Goal: Task Accomplishment & Management: Use online tool/utility

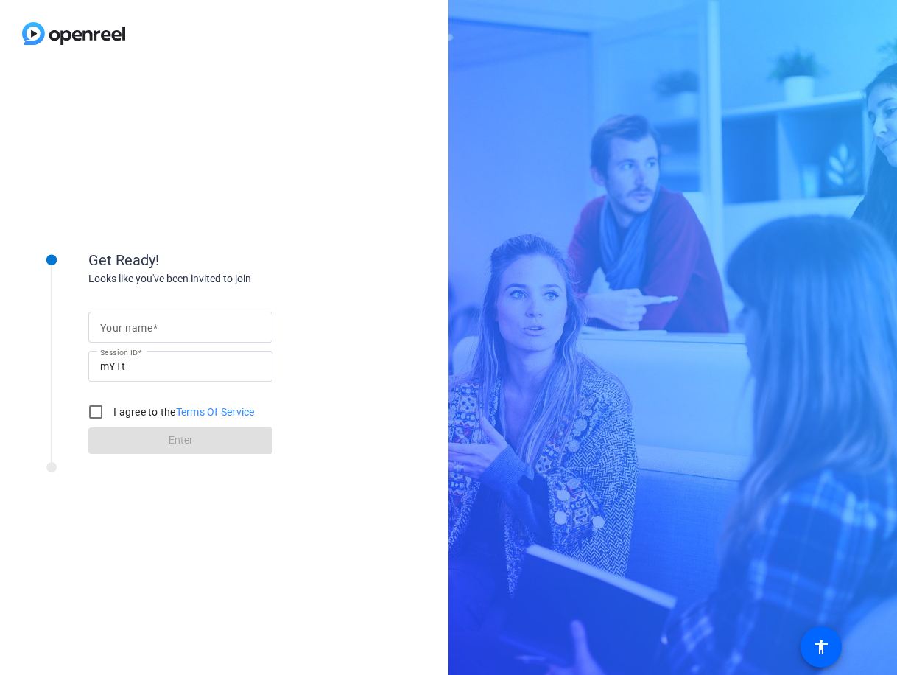
click at [170, 343] on div at bounding box center [180, 351] width 184 height 16
click at [162, 336] on div at bounding box center [180, 327] width 161 height 31
type input "[PERSON_NAME]"
click at [95, 403] on input "I agree to the Terms Of Service" at bounding box center [95, 411] width 29 height 29
checkbox input "true"
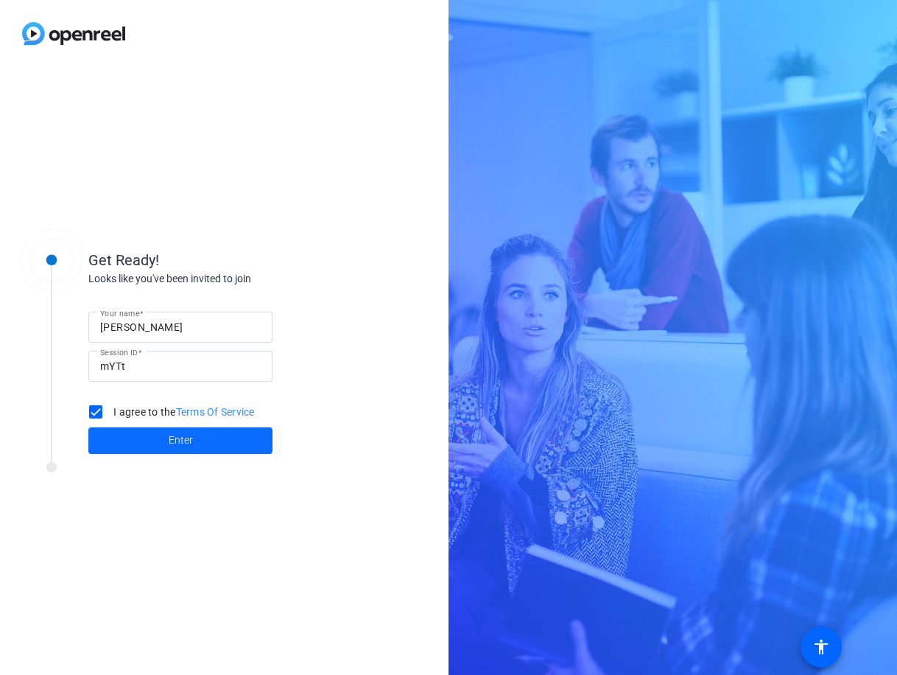
click at [141, 430] on span at bounding box center [180, 440] width 184 height 35
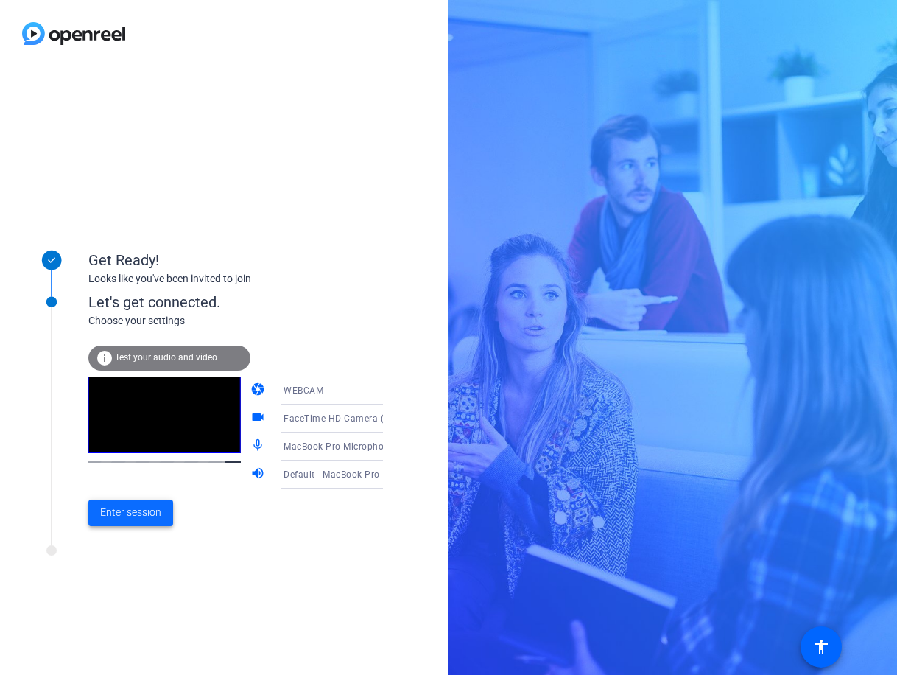
click at [150, 515] on span "Enter session" at bounding box center [130, 512] width 61 height 15
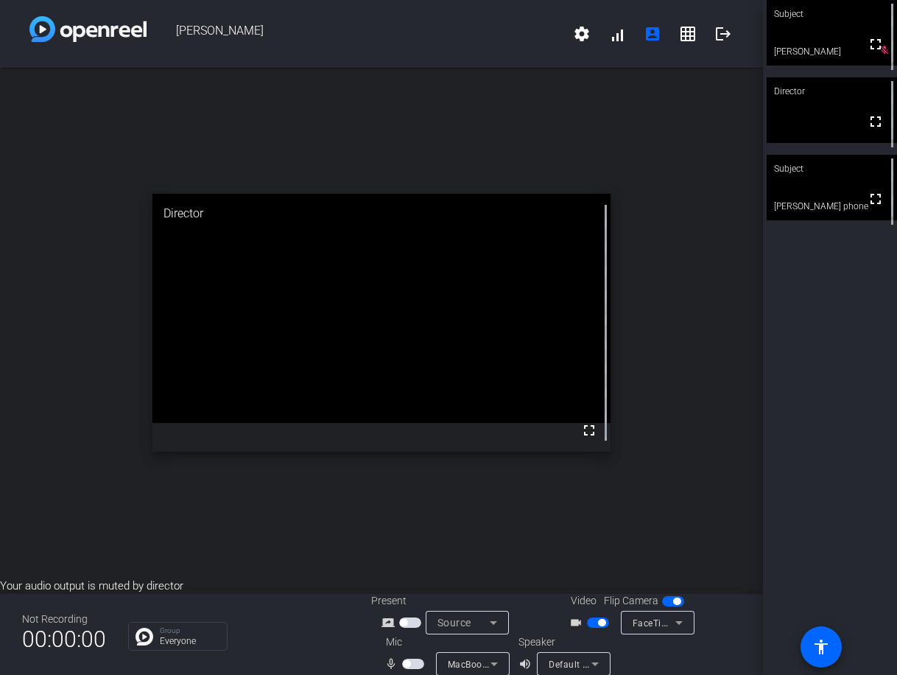
click at [409, 620] on span "button" at bounding box center [410, 622] width 22 height 10
